Goal: Transaction & Acquisition: Purchase product/service

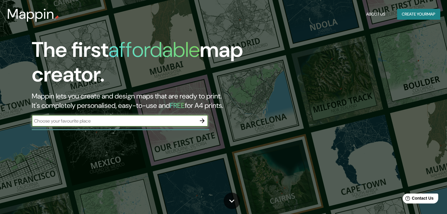
click at [163, 123] on input "text" at bounding box center [114, 121] width 164 height 7
type input "culiacán"
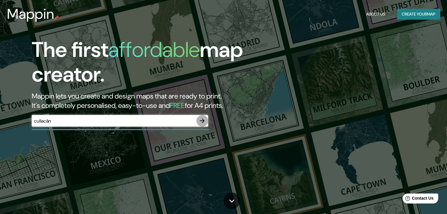
click at [204, 122] on icon "button" at bounding box center [201, 120] width 7 height 7
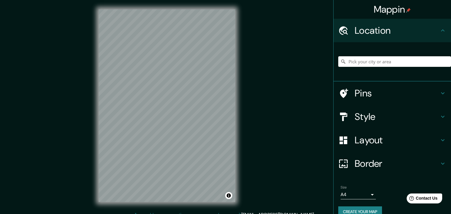
click at [354, 193] on body "Mappin Location Pins Style Layout Border Choose a border. Hint : you can make l…" at bounding box center [225, 107] width 451 height 214
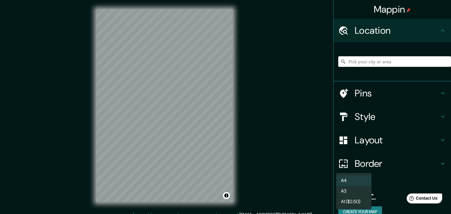
click at [384, 190] on div at bounding box center [225, 107] width 451 height 214
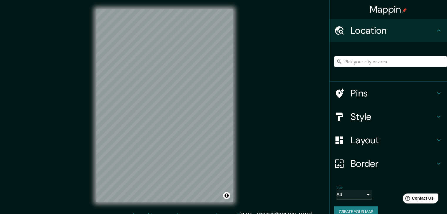
scroll to position [10, 0]
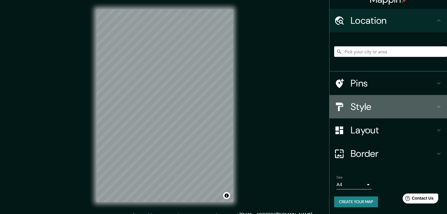
click at [385, 102] on h4 "Style" at bounding box center [392, 107] width 85 height 12
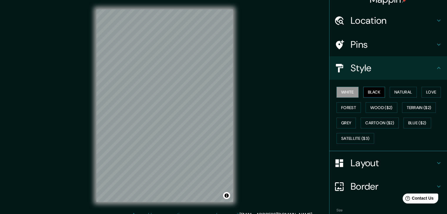
click at [374, 88] on button "Black" at bounding box center [374, 92] width 22 height 11
click at [346, 89] on button "White" at bounding box center [347, 92] width 22 height 11
click at [394, 89] on button "Natural" at bounding box center [402, 92] width 27 height 11
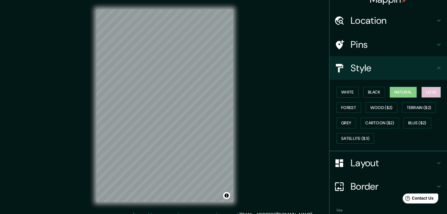
click at [426, 92] on button "Love" at bounding box center [430, 92] width 19 height 11
click at [345, 108] on button "Forest" at bounding box center [348, 107] width 24 height 11
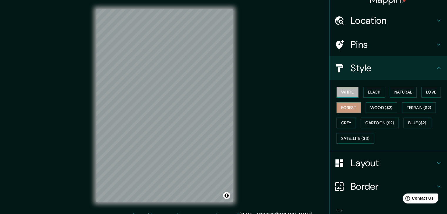
click at [346, 97] on button "White" at bounding box center [347, 92] width 22 height 11
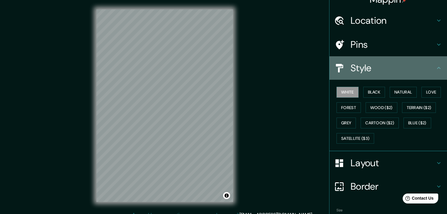
click at [380, 71] on h4 "Style" at bounding box center [392, 68] width 85 height 12
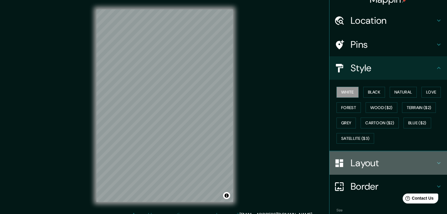
click at [385, 158] on h4 "Layout" at bounding box center [392, 163] width 85 height 12
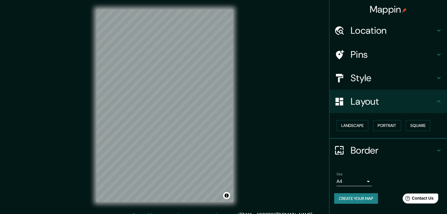
scroll to position [0, 0]
click at [358, 124] on button "Landscape" at bounding box center [352, 125] width 32 height 11
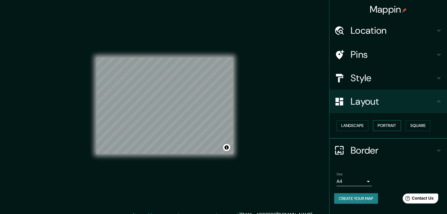
click at [398, 124] on button "Portrait" at bounding box center [387, 125] width 28 height 11
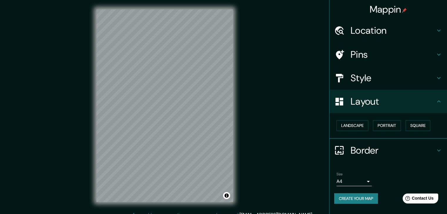
click at [405, 123] on div "Landscape [GEOGRAPHIC_DATA]" at bounding box center [390, 126] width 113 height 16
click at [422, 127] on button "Square" at bounding box center [417, 125] width 25 height 11
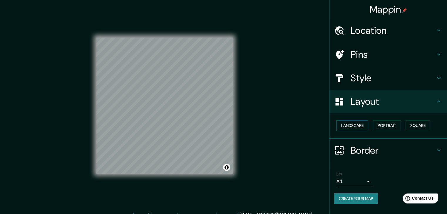
click at [349, 125] on button "Landscape" at bounding box center [352, 125] width 32 height 11
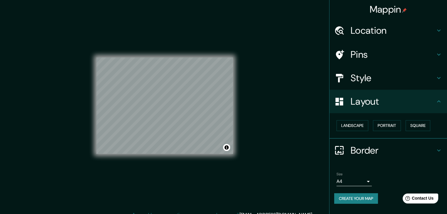
click at [368, 145] on h4 "Border" at bounding box center [392, 151] width 85 height 12
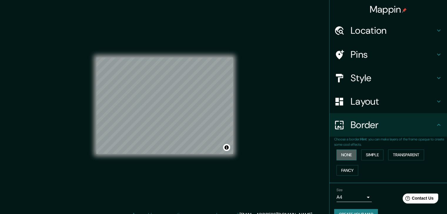
click at [343, 152] on button "None" at bounding box center [346, 155] width 20 height 11
click at [367, 152] on button "Simple" at bounding box center [372, 155] width 22 height 11
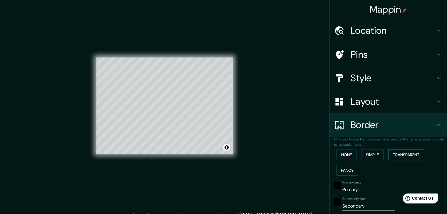
click at [390, 151] on button "Transparent" at bounding box center [406, 155] width 36 height 11
click at [348, 164] on div "None Simple Transparent Fancy" at bounding box center [390, 162] width 113 height 31
click at [348, 165] on button "Fancy" at bounding box center [347, 170] width 22 height 11
click at [349, 152] on button "None" at bounding box center [346, 155] width 20 height 11
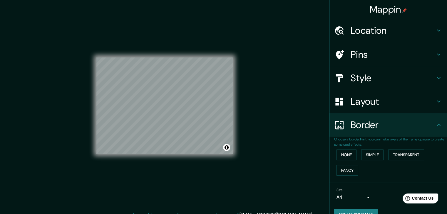
click at [375, 59] on h4 "Pins" at bounding box center [392, 55] width 85 height 12
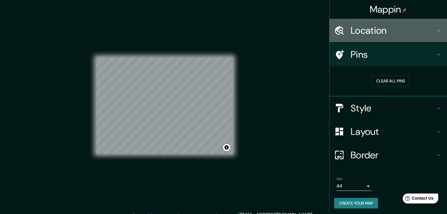
click at [402, 29] on h4 "Location" at bounding box center [392, 31] width 85 height 12
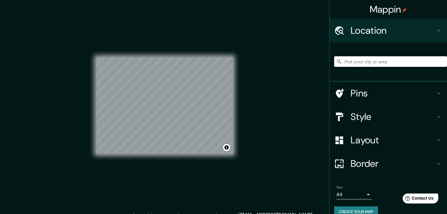
click at [368, 208] on button "Create your map" at bounding box center [356, 212] width 44 height 11
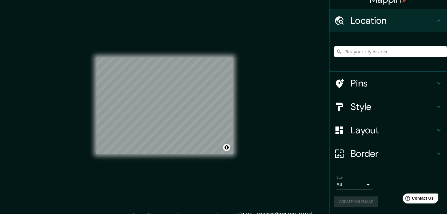
scroll to position [7, 0]
